Goal: Task Accomplishment & Management: Manage account settings

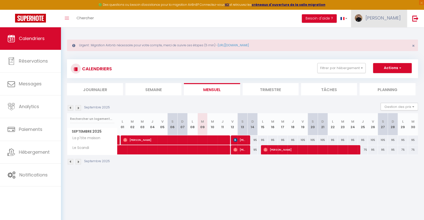
click at [391, 16] on span "[PERSON_NAME]" at bounding box center [382, 18] width 35 height 6
click at [385, 36] on link "Paramètres" at bounding box center [386, 35] width 37 height 9
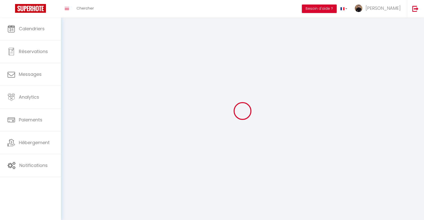
type input "[PERSON_NAME]"
type input "WEISS"
type input "0638451210"
type input "[STREET_ADDRESS]"
type input "68540"
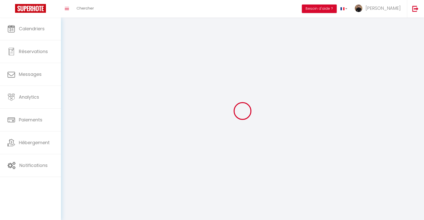
type input "BOLLWILLER"
select select "28"
type input "7Nzf042IQq3B234ygJGcS2L4v"
type input "4GVFCbIIrV5w6BNCn5tRvsgxe"
select select "fr"
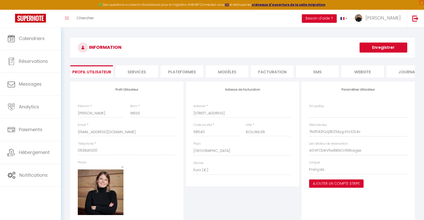
type input "7Nzf042IQq3B234ygJGcS2L4v"
type input "4GVFCbIIrV5w6BNCn5tRvsgxe"
type input "[URL][DOMAIN_NAME]"
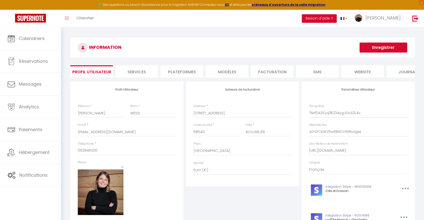
click at [275, 68] on li "Facturation" at bounding box center [272, 71] width 43 height 12
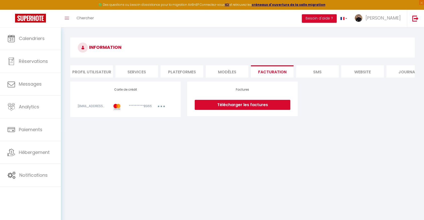
click at [164, 110] on button "button" at bounding box center [161, 107] width 14 height 6
click at [153, 122] on link "Modifier" at bounding box center [154, 118] width 25 height 8
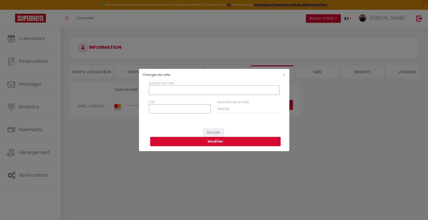
click at [186, 87] on input "Numéro de Carte" at bounding box center [214, 90] width 130 height 9
type input "[CREDIT_CARD_NUMBER]"
click at [183, 106] on input "CVC" at bounding box center [180, 109] width 62 height 9
type input "868"
click at [235, 108] on input "Expiration de la Carte" at bounding box center [248, 109] width 62 height 9
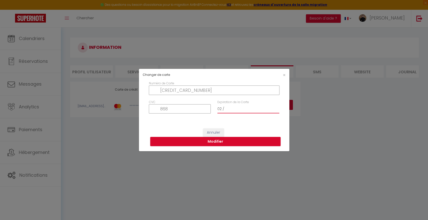
type input "0"
type input "09 / 28"
click at [218, 140] on button "Modifier" at bounding box center [215, 142] width 130 height 10
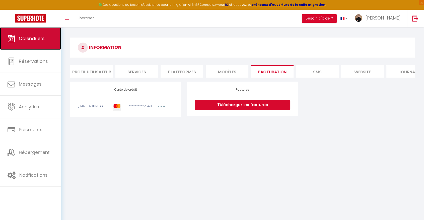
click at [30, 38] on span "Calendriers" at bounding box center [32, 38] width 26 height 6
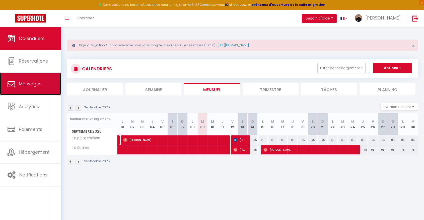
click at [46, 80] on link "Messages" at bounding box center [30, 84] width 61 height 23
select select "message"
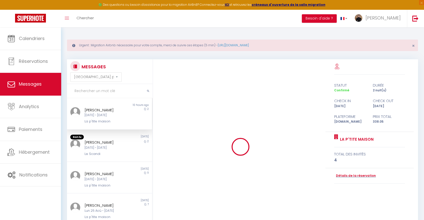
scroll to position [761, 0]
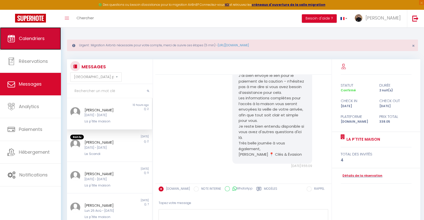
click at [42, 49] on link "Calendriers" at bounding box center [30, 38] width 61 height 23
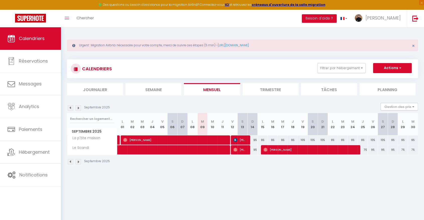
click at [79, 107] on img at bounding box center [78, 108] width 6 height 6
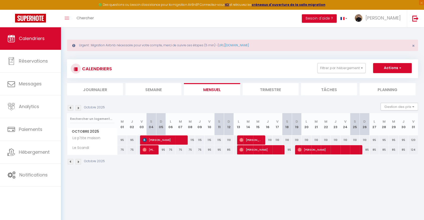
click at [79, 107] on img at bounding box center [78, 108] width 6 height 6
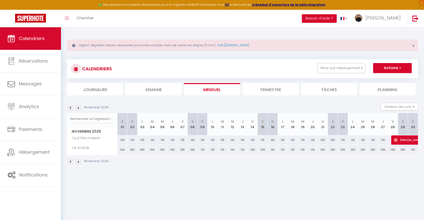
click at [79, 107] on img at bounding box center [78, 108] width 6 height 6
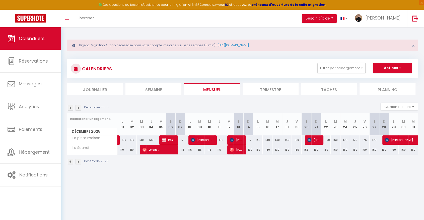
click at [79, 107] on img at bounding box center [78, 108] width 6 height 6
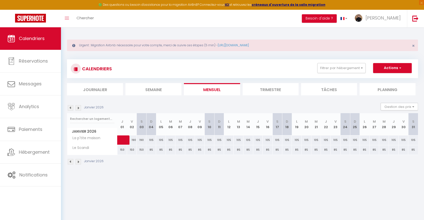
click at [79, 107] on img at bounding box center [78, 108] width 6 height 6
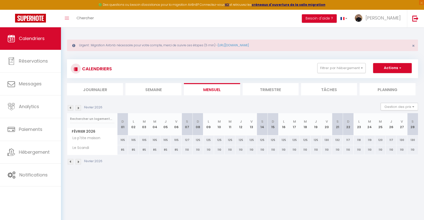
click at [79, 107] on img at bounding box center [78, 108] width 6 height 6
